Goal: Information Seeking & Learning: Learn about a topic

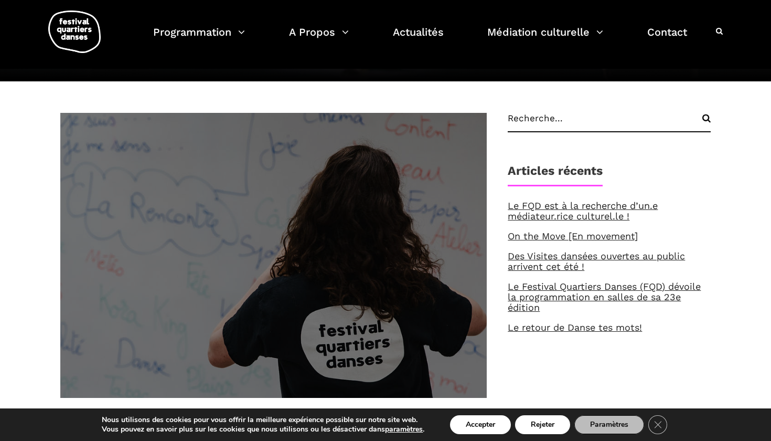
scroll to position [156, 0]
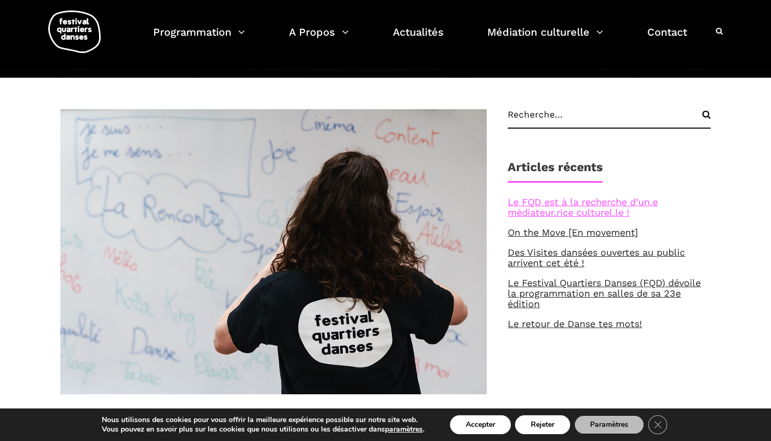
click at [588, 205] on link "Le FQD est à la recherche d’un.e médiateur.rice culturel.le !" at bounding box center [583, 207] width 150 height 22
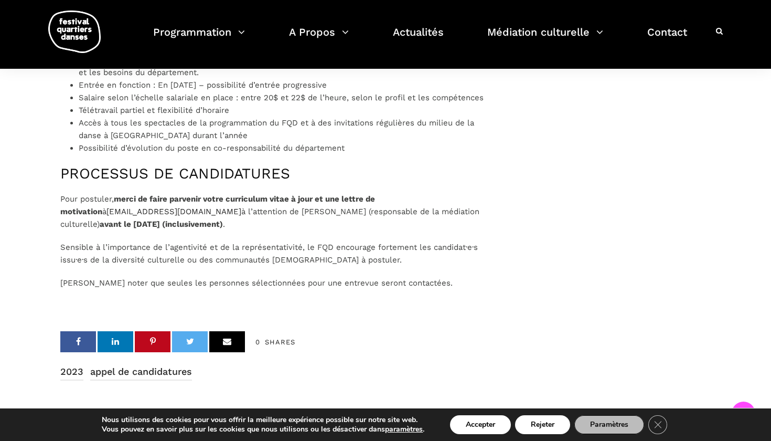
scroll to position [1071, 0]
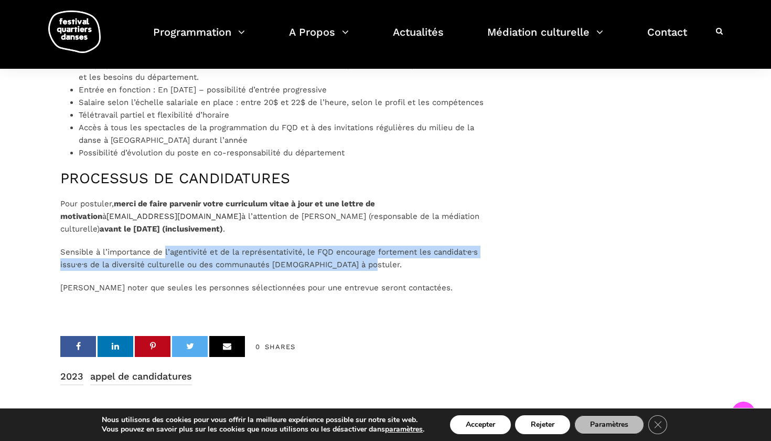
drag, startPoint x: 166, startPoint y: 267, endPoint x: 445, endPoint y: 288, distance: 279.4
click at [443, 271] on p "Sensible à l’importance de l’agentivité et de la représentativité, le FQD encou…" at bounding box center [273, 258] width 427 height 25
click at [445, 271] on p "Sensible à l’importance de l’agentivité et de la représentativité, le FQD encou…" at bounding box center [273, 258] width 427 height 25
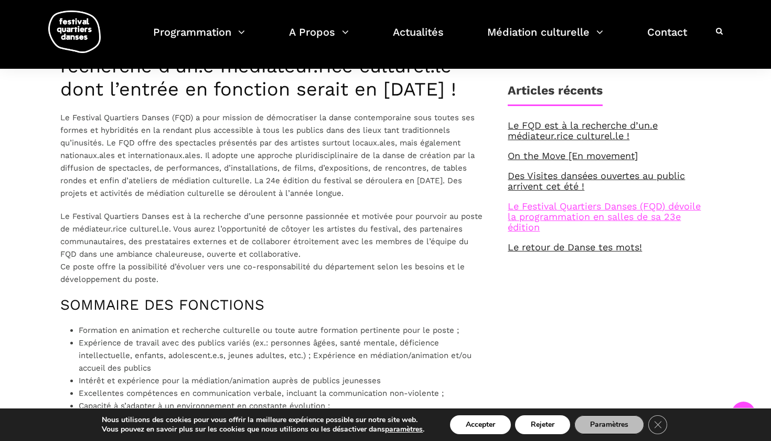
scroll to position [341, 0]
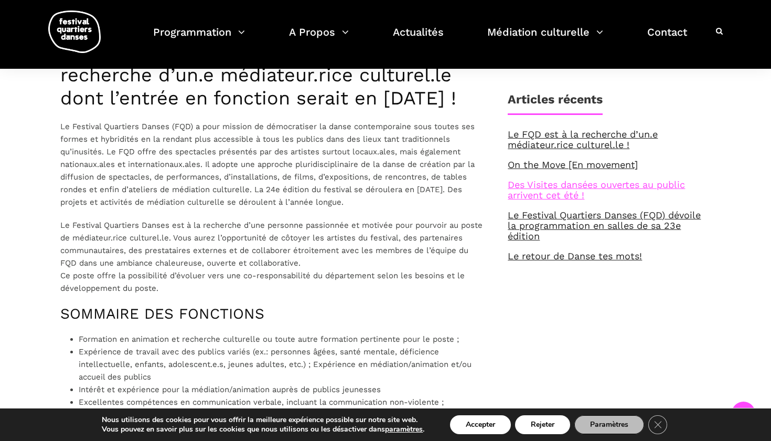
click at [561, 195] on link "Des Visites dansées ouvertes au public arrivent cet été !" at bounding box center [596, 190] width 177 height 22
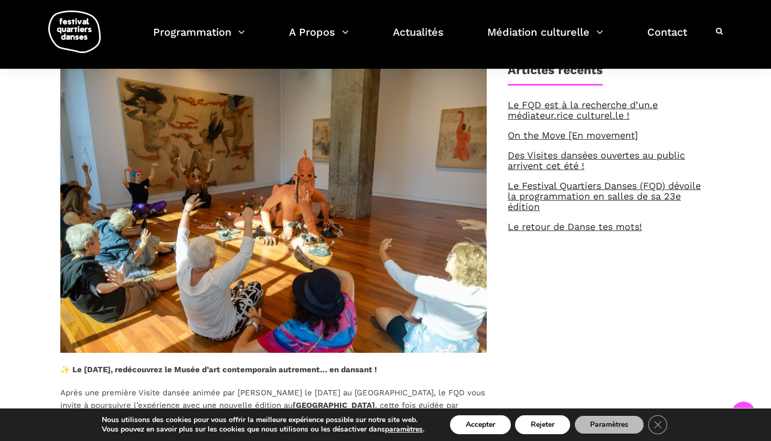
scroll to position [295, 0]
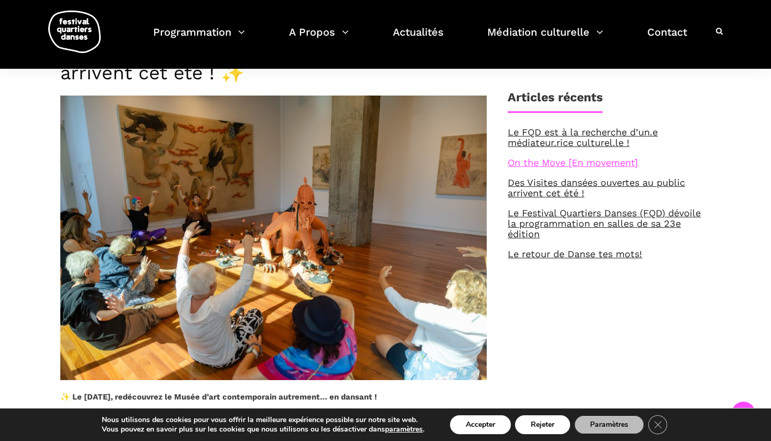
click at [574, 164] on link "On the Move [En movement]" at bounding box center [573, 162] width 130 height 11
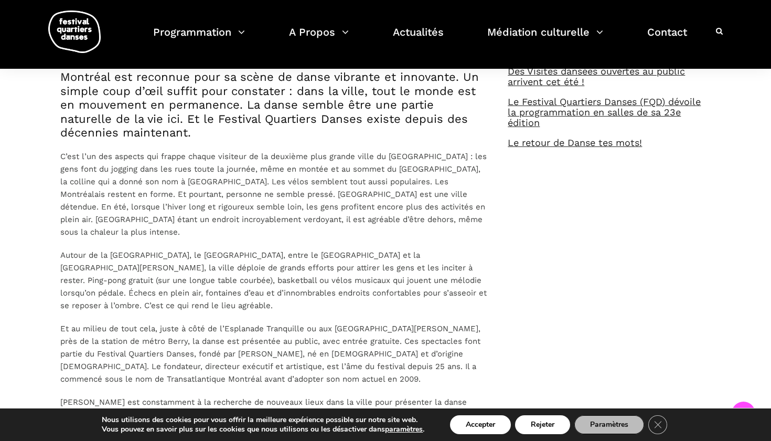
scroll to position [360, 0]
click at [559, 141] on link "Le retour de Danse tes mots!" at bounding box center [575, 141] width 134 height 11
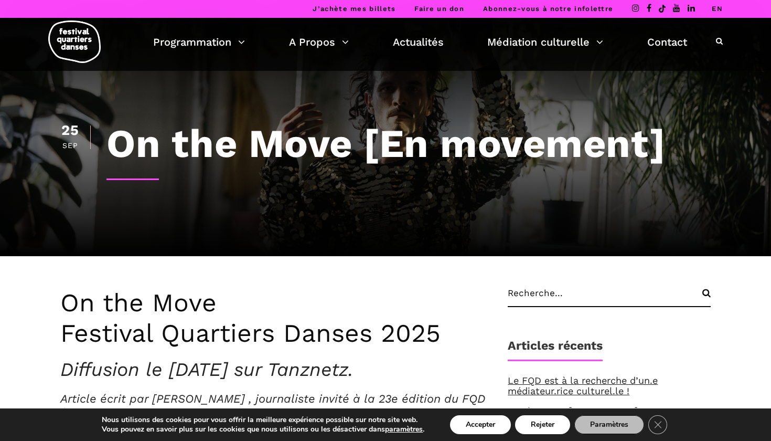
scroll to position [0, 0]
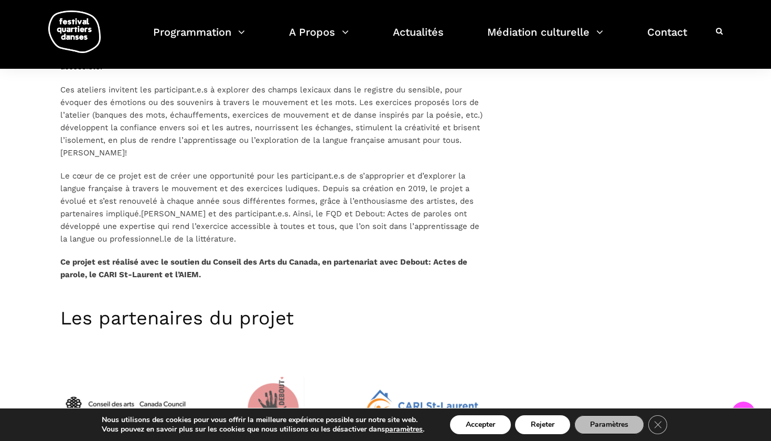
scroll to position [687, 0]
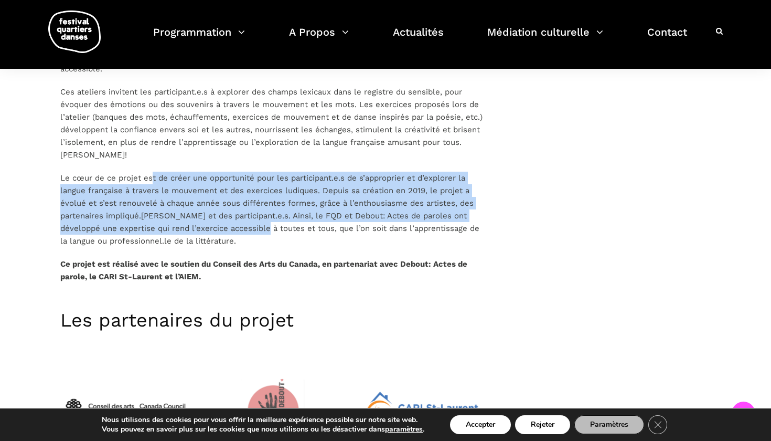
drag, startPoint x: 154, startPoint y: 149, endPoint x: 279, endPoint y: 230, distance: 149.5
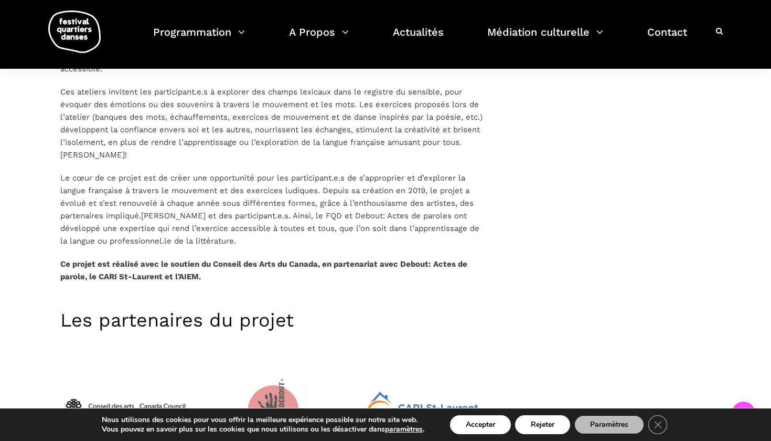
click at [228, 172] on p "Le cœur de ce projet est de créer une opportunité pour les participant.e.s de s…" at bounding box center [273, 210] width 427 height 76
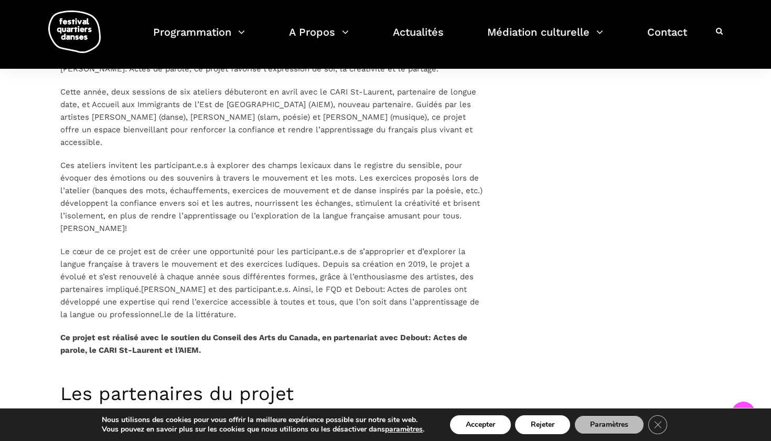
scroll to position [608, 0]
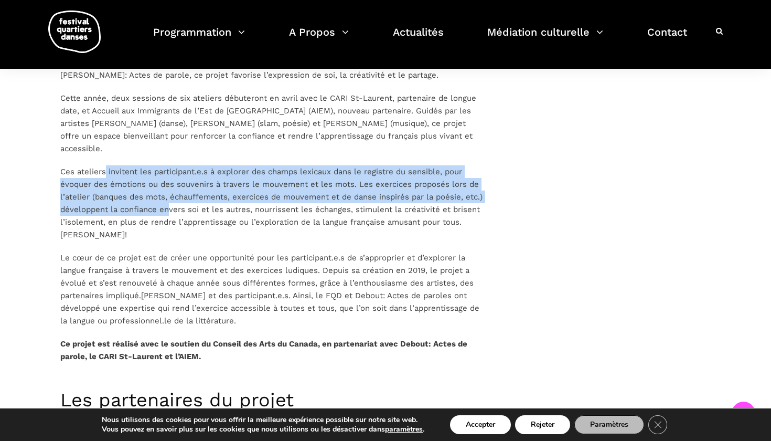
drag, startPoint x: 104, startPoint y: 153, endPoint x: 202, endPoint y: 223, distance: 119.3
click at [199, 221] on div "Le retour de Danse tes mots ! Depuis 2019, l’atelier de médiation culturelle Da…" at bounding box center [273, 21] width 427 height 683
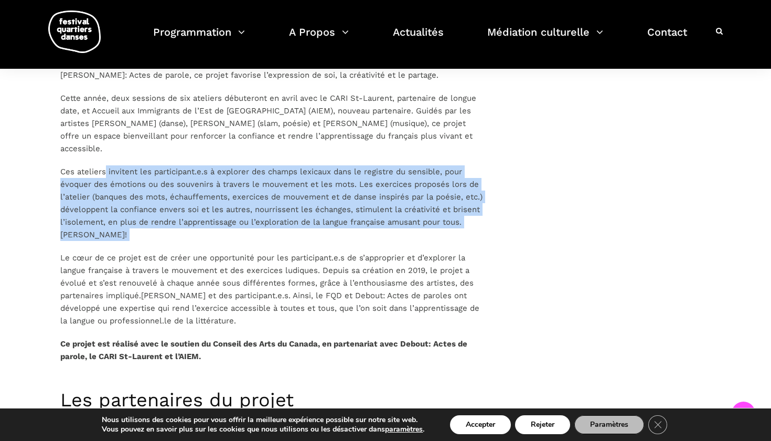
click at [171, 184] on p "Ces ateliers invitent les participant.e.s à explorer des champs lexicaux dans l…" at bounding box center [273, 203] width 427 height 76
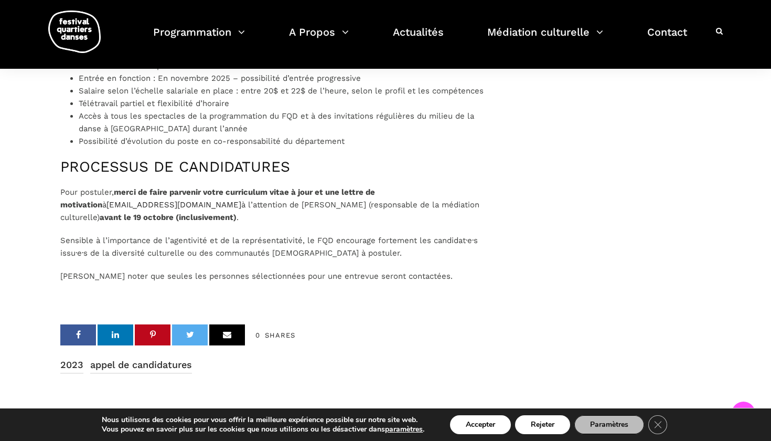
scroll to position [1114, 0]
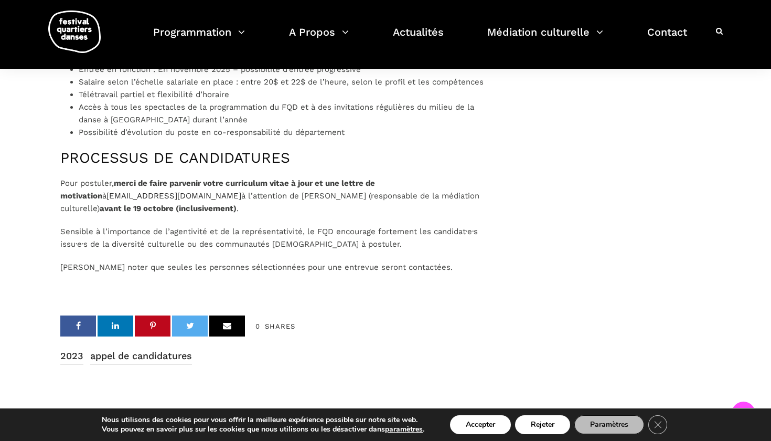
drag, startPoint x: 50, startPoint y: 193, endPoint x: 187, endPoint y: 197, distance: 137.6
copy p "animation@quartiersdanses.com"
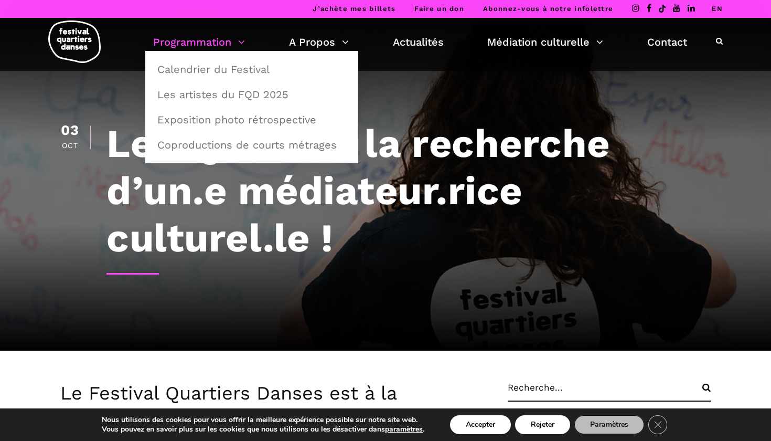
scroll to position [0, 0]
click at [211, 63] on link "Calendrier du Festival" at bounding box center [252, 69] width 202 height 24
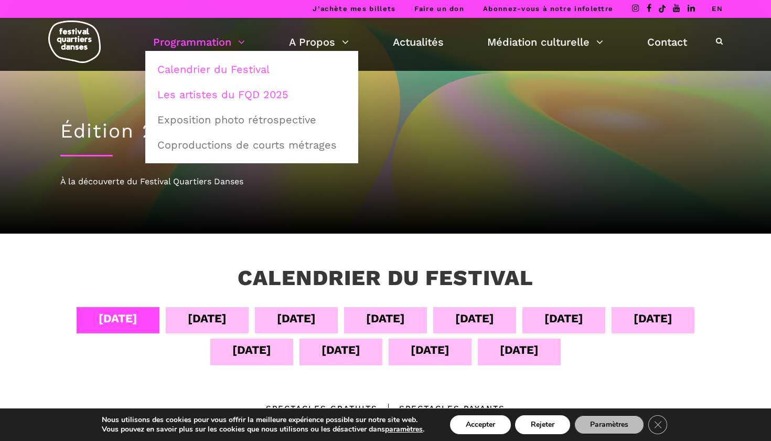
click at [253, 100] on link "Les artistes du FQD 2025" at bounding box center [252, 94] width 202 height 24
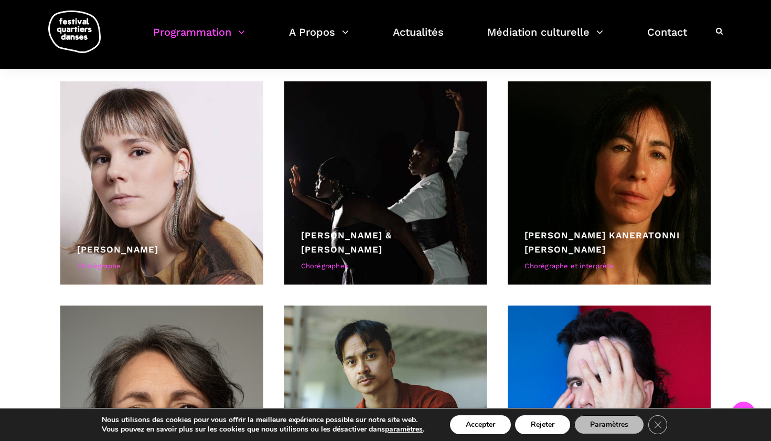
scroll to position [2770, 0]
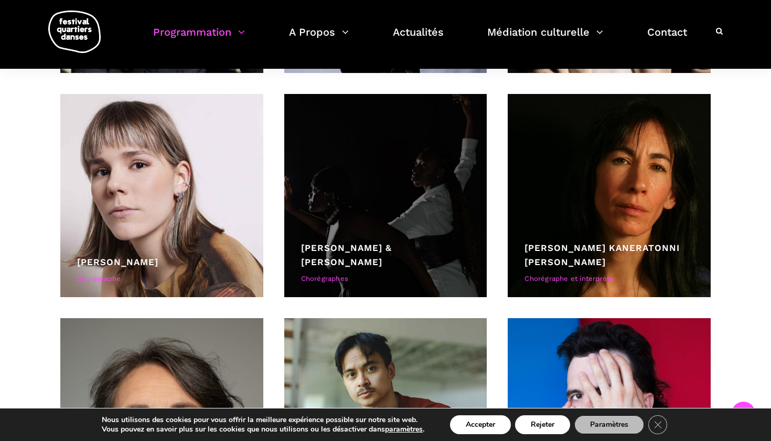
click at [385, 184] on div at bounding box center [385, 195] width 203 height 203
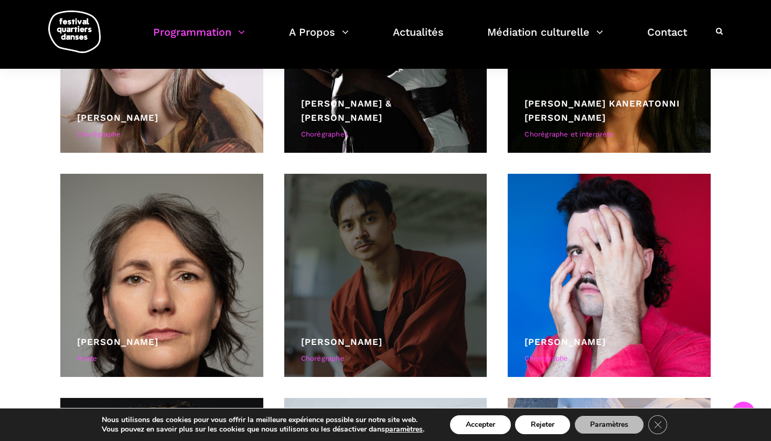
scroll to position [2794, 0]
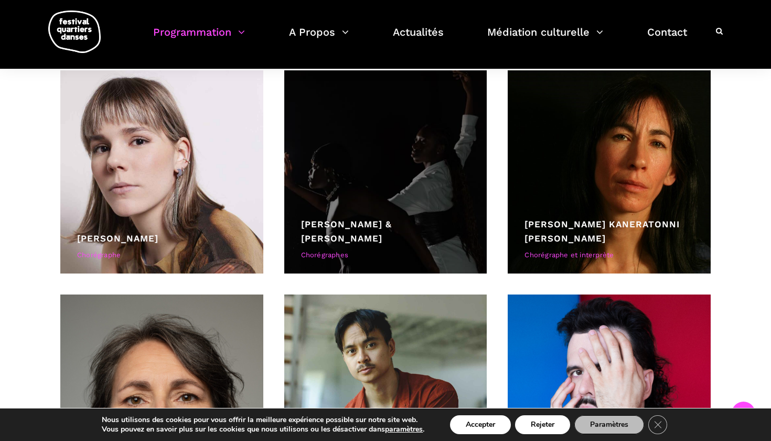
click at [338, 248] on div "Athena Lucie Assamba & Leah Danga Chorégraphes" at bounding box center [386, 241] width 170 height 48
click at [325, 261] on div "Athena Lucie Assamba & Leah Danga Chorégraphes" at bounding box center [386, 241] width 170 height 48
click at [326, 226] on link "Athena Lucie Assamba & Leah Danga" at bounding box center [346, 231] width 91 height 25
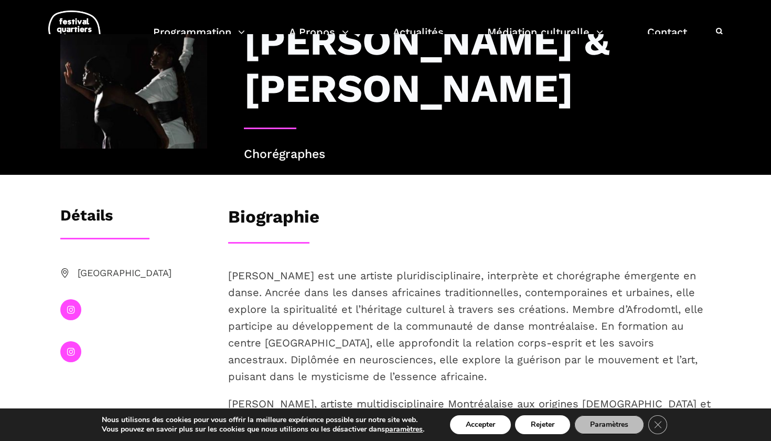
scroll to position [109, 0]
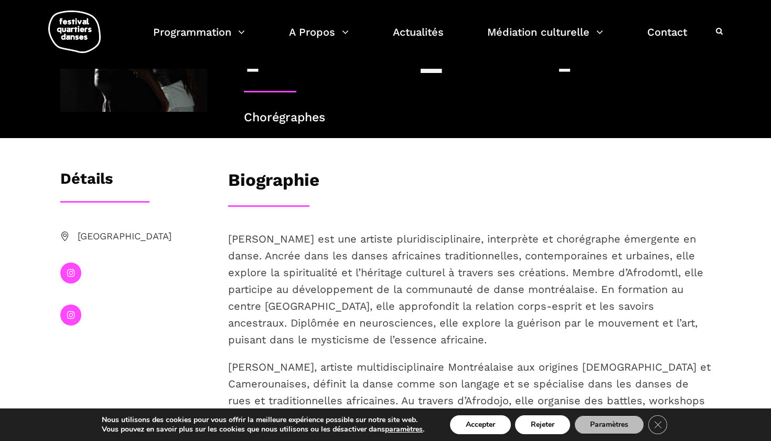
click at [68, 272] on icon at bounding box center [71, 272] width 8 height 9
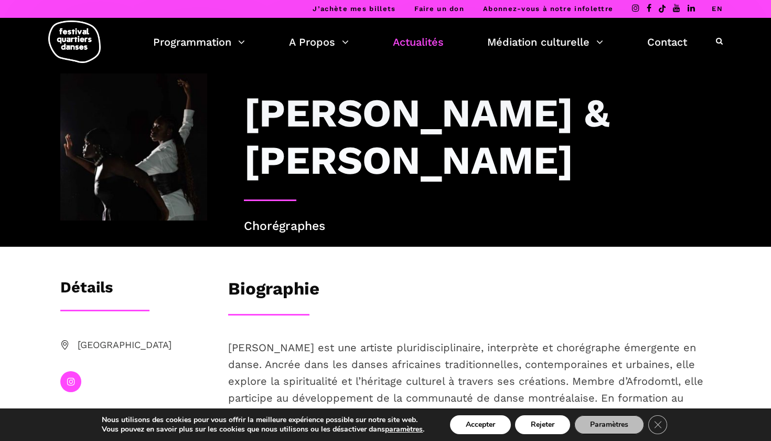
scroll to position [0, 0]
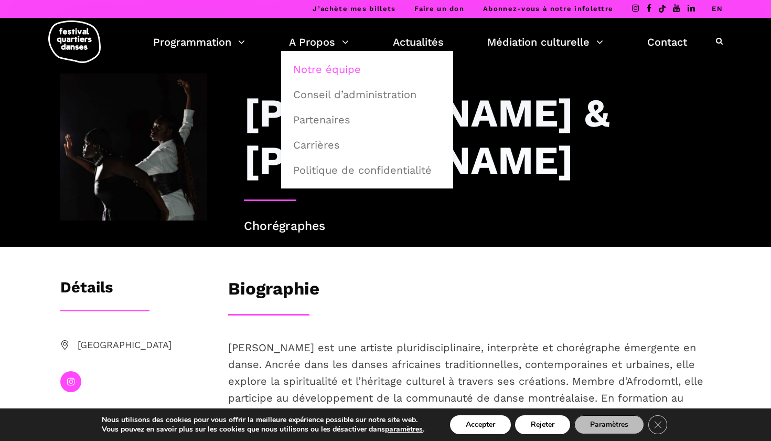
click at [309, 68] on link "Notre équipe" at bounding box center [367, 69] width 161 height 24
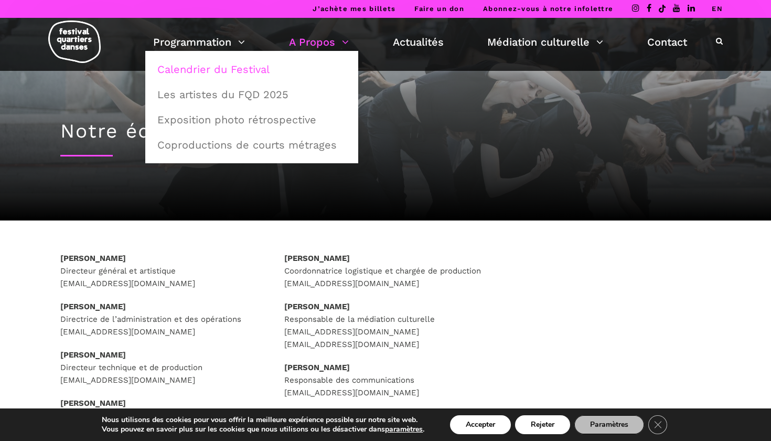
click at [206, 68] on link "Calendrier du Festival" at bounding box center [252, 69] width 202 height 24
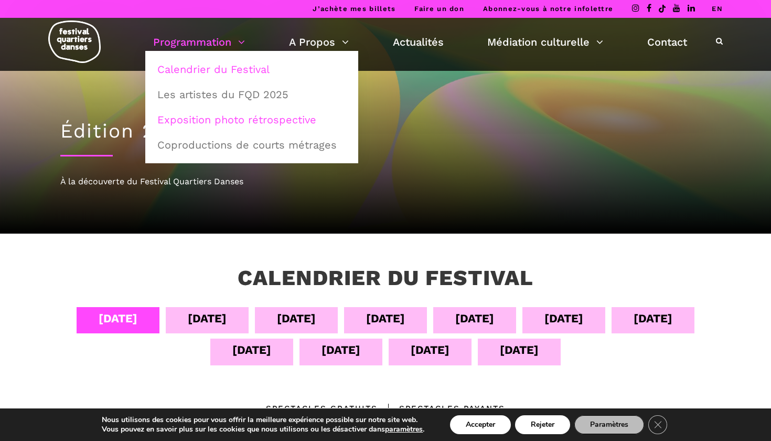
click at [234, 123] on link "Exposition photo rétrospective" at bounding box center [252, 120] width 202 height 24
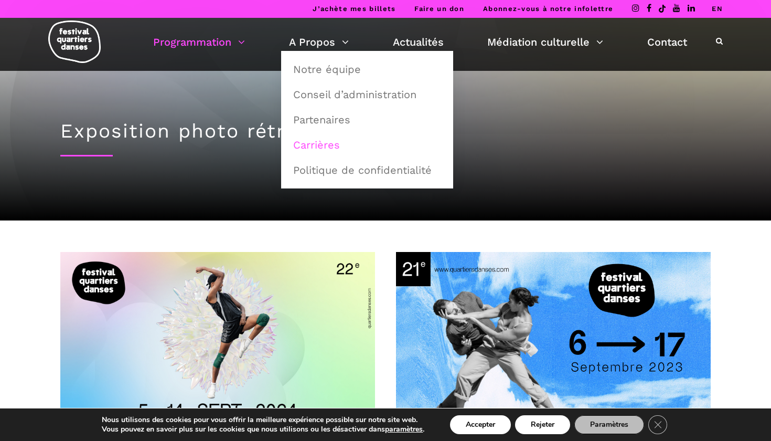
click at [314, 139] on link "Carrières" at bounding box center [367, 145] width 161 height 24
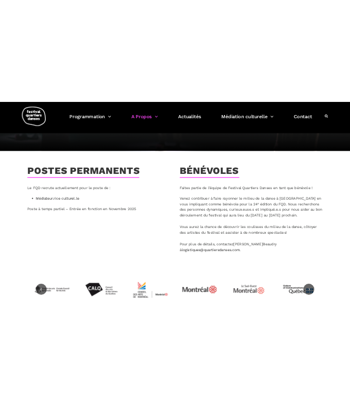
scroll to position [114, 0]
